Goal: Navigation & Orientation: Find specific page/section

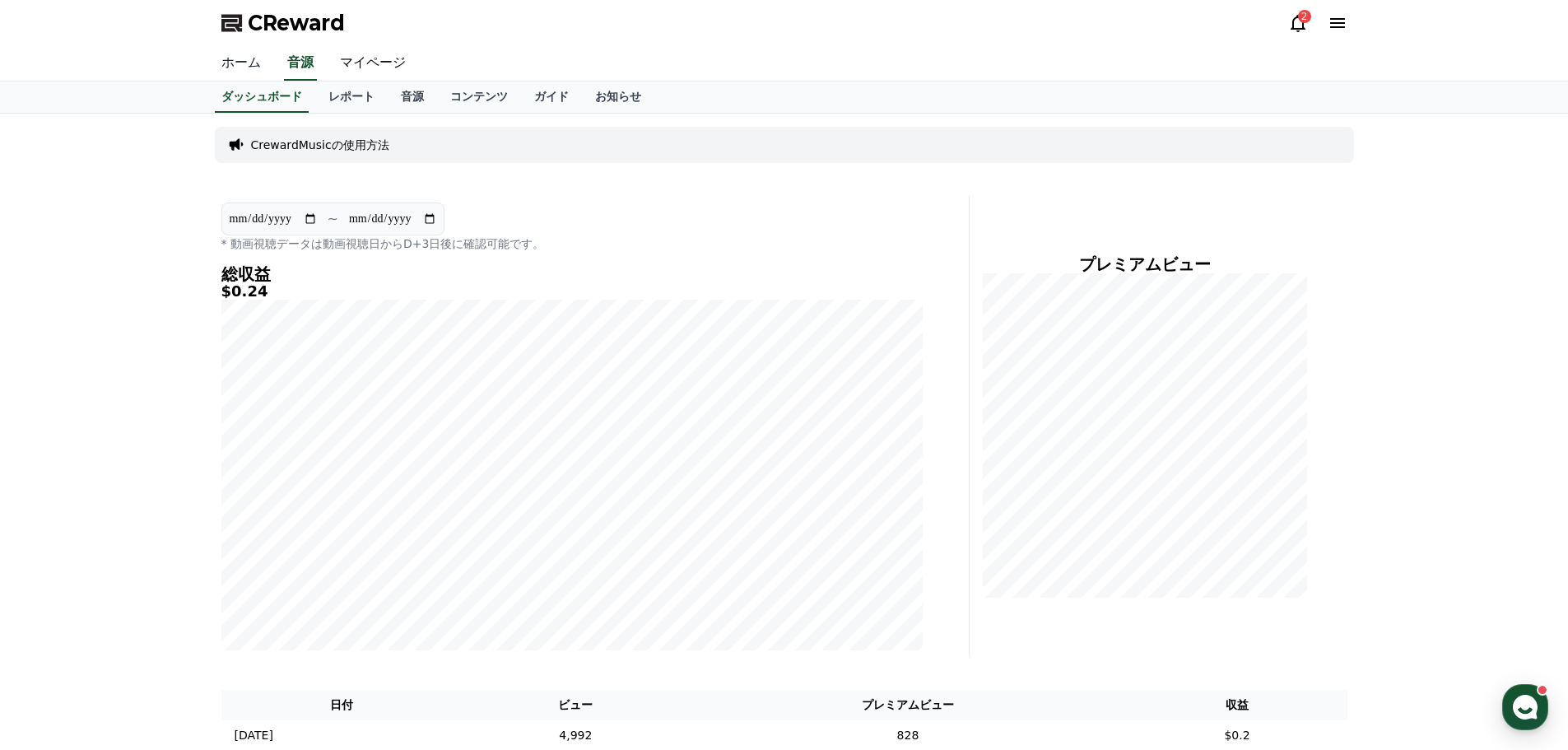
click at [225, 61] on link "ホーム" at bounding box center [241, 63] width 66 height 35
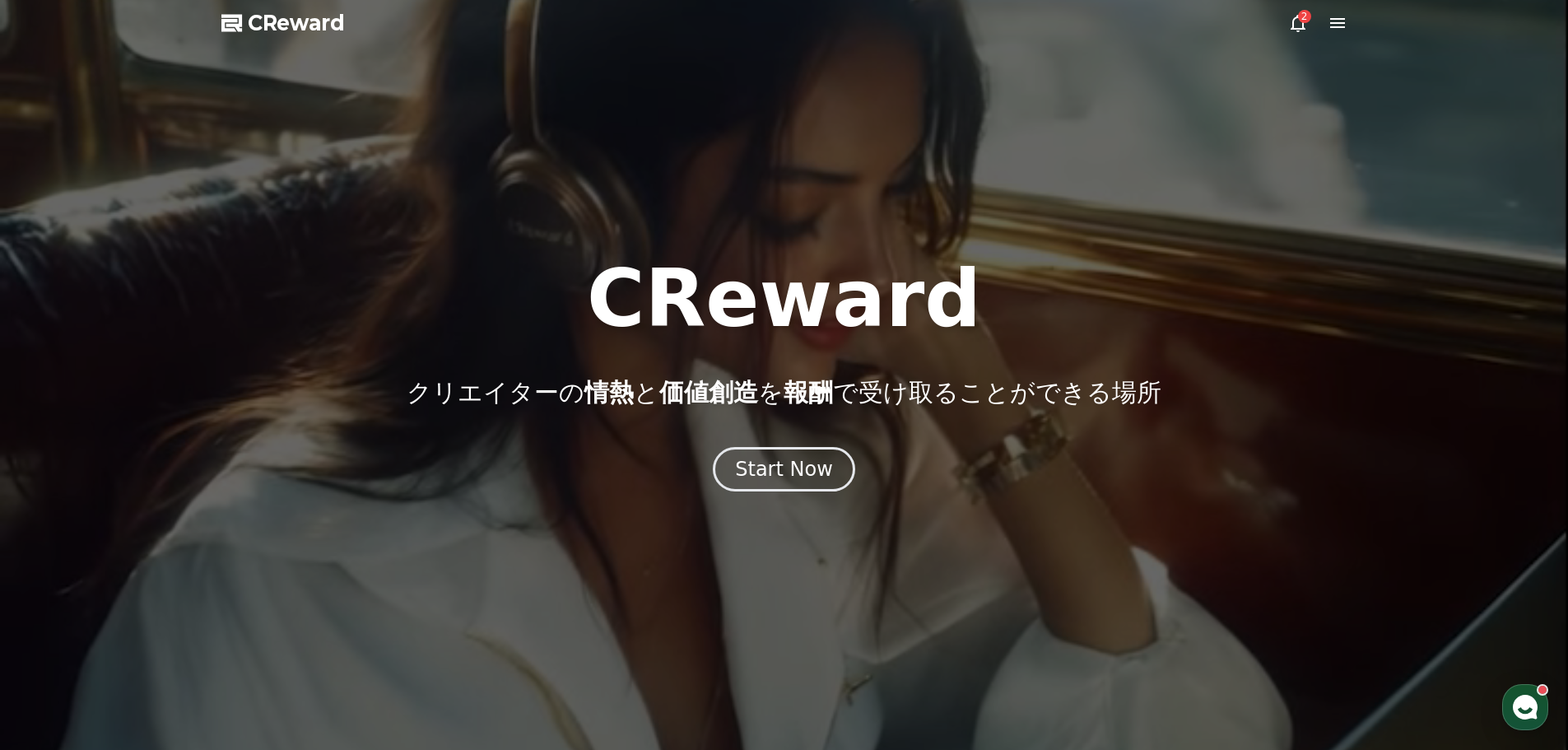
click at [1293, 22] on icon at bounding box center [1298, 23] width 15 height 17
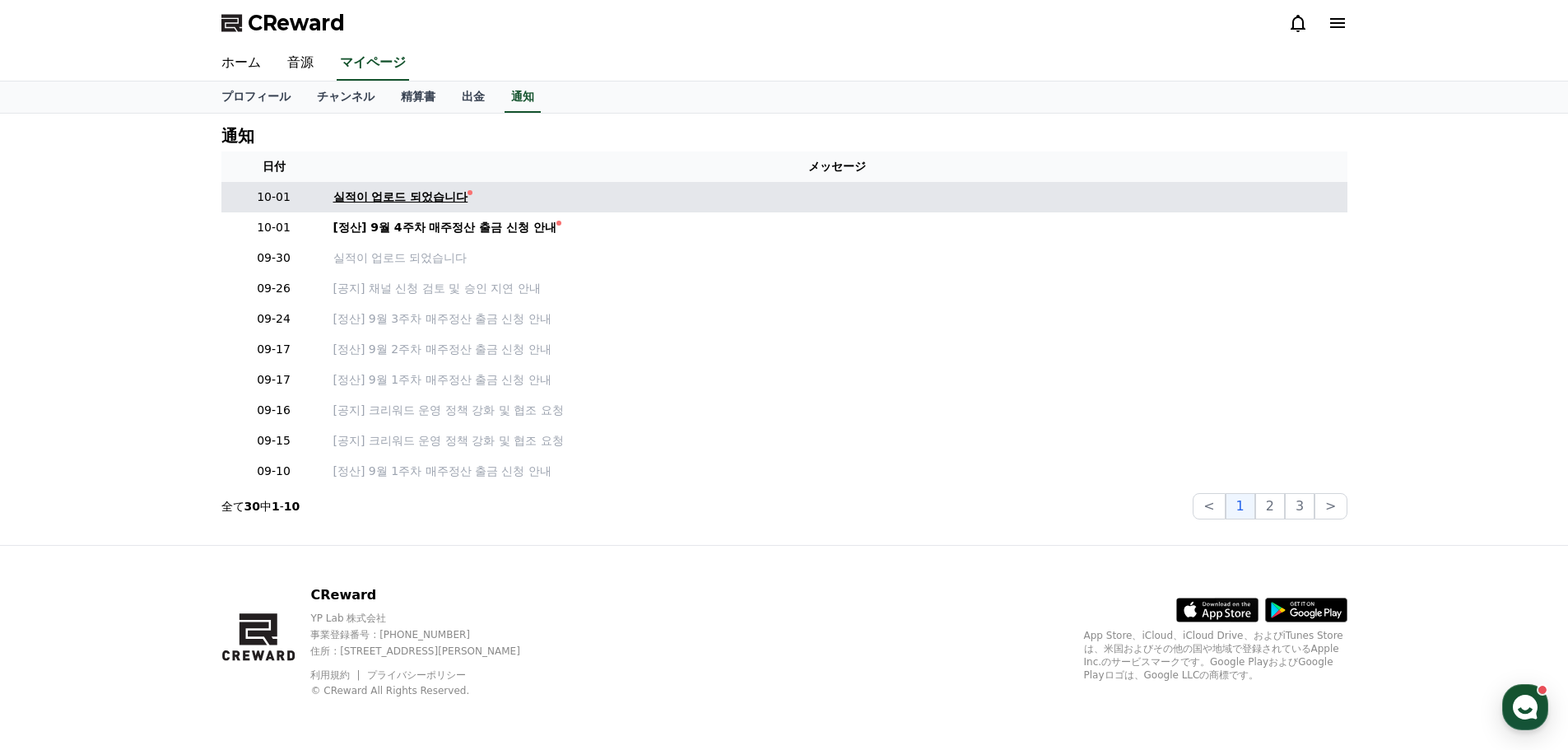
click at [394, 198] on div "실적이 업로드 되었습니다" at bounding box center [401, 197] width 135 height 17
